Goal: Information Seeking & Learning: Find specific fact

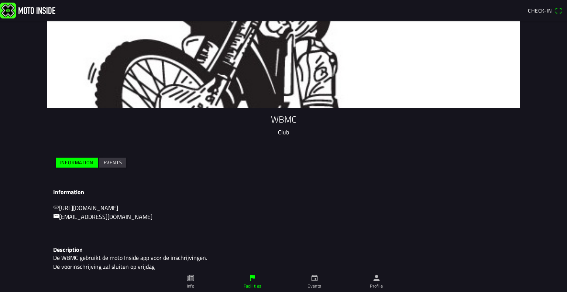
click at [558, 84] on main "WBMC Club Information Events Information [URL][DOMAIN_NAME] [EMAIL_ADDRESS][DOM…" at bounding box center [283, 156] width 567 height 271
drag, startPoint x: 559, startPoint y: 84, endPoint x: 554, endPoint y: 256, distance: 171.8
click at [554, 256] on main "WBMC Club Information Events Information [URL][DOMAIN_NAME] [EMAIL_ADDRESS][DOM…" at bounding box center [283, 156] width 567 height 271
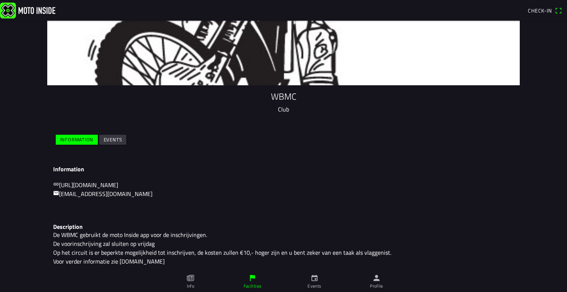
click at [238, 232] on p "De WBMC gebruikt de moto Inside app voor de inschrijvingen. De voorinschrijving…" at bounding box center [283, 247] width 461 height 35
click at [73, 133] on ion-col "Information" at bounding box center [77, 139] width 44 height 13
click at [73, 134] on ion-col "Information" at bounding box center [77, 139] width 44 height 13
click at [0, 0] on slot "Information" at bounding box center [0, 0] width 0 height 0
click at [247, 280] on link "Facilities" at bounding box center [253, 281] width 62 height 21
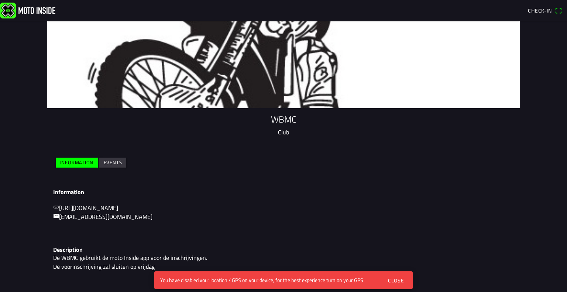
click at [0, 0] on slot "Events" at bounding box center [0, 0] width 0 height 0
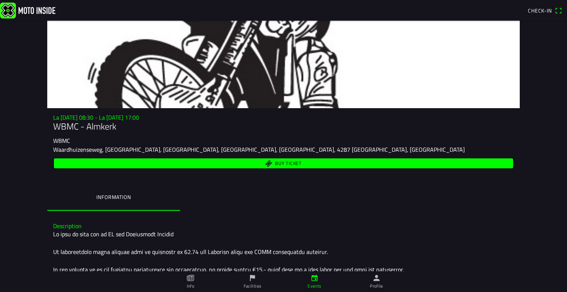
click at [0, 0] on slot "Waardhuizenseweg, [GEOGRAPHIC_DATA], [GEOGRAPHIC_DATA], [GEOGRAPHIC_DATA], [GEO…" at bounding box center [0, 0] width 0 height 0
click at [0, 0] on slot "Waardhuizenseweg, Almkerk, Altena, North Brabant, Netherlands, 4287 LT, Netherl…" at bounding box center [0, 0] width 0 height 0
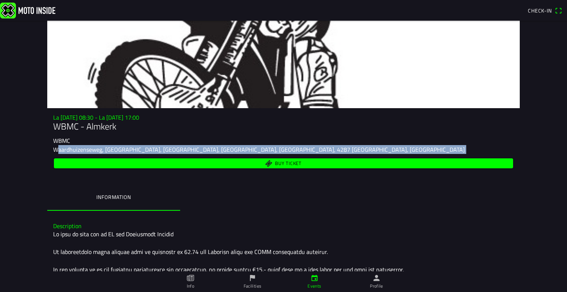
click at [0, 0] on slot "Waardhuizenseweg, Almkerk, Altena, North Brabant, Netherlands, 4287 LT, Netherl…" at bounding box center [0, 0] width 0 height 0
copy div "Waardhuizenseweg, Almkerk, Altena, North Brabant, Netherlands, 4287 LT, Netherl…"
